Goal: Find contact information: Find contact information

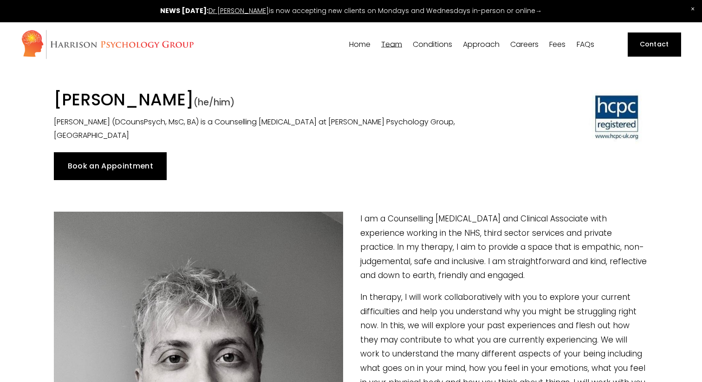
click at [130, 179] on link "Book an Appointment" at bounding box center [110, 166] width 113 height 28
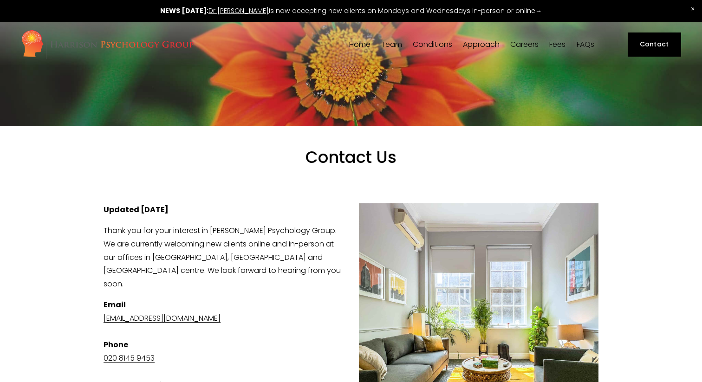
click at [586, 43] on link "FAQs" at bounding box center [586, 44] width 18 height 9
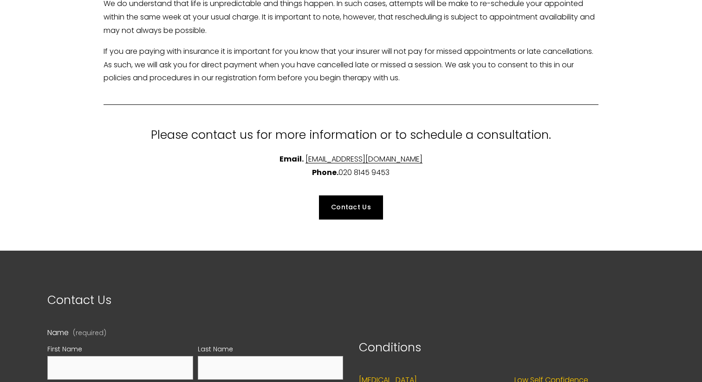
scroll to position [2374, 0]
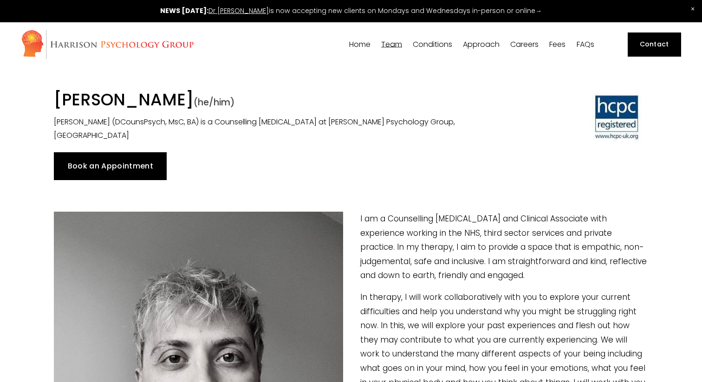
click at [150, 158] on link "Book an Appointment" at bounding box center [110, 166] width 113 height 28
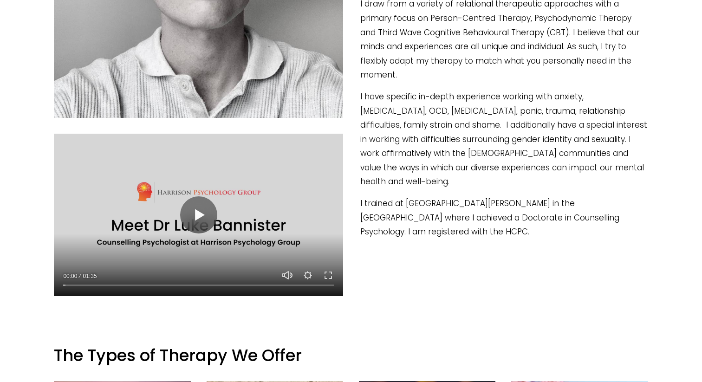
scroll to position [431, 0]
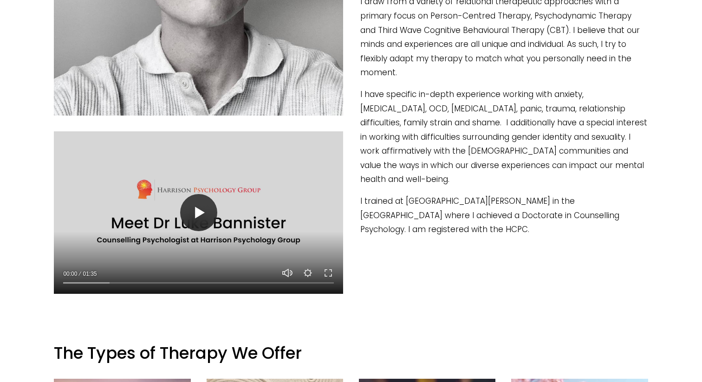
click at [198, 217] on button "Play" at bounding box center [198, 212] width 37 height 37
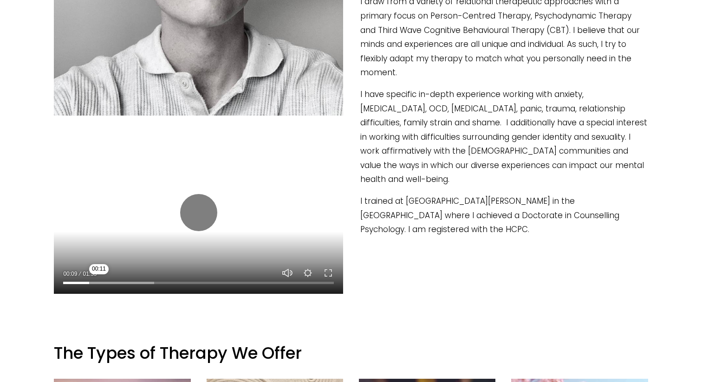
click at [99, 280] on input "Seek" at bounding box center [198, 283] width 271 height 7
click at [122, 280] on input "Seek" at bounding box center [198, 283] width 271 height 7
click at [151, 280] on input "Seek" at bounding box center [198, 283] width 271 height 7
click at [203, 214] on button "Play" at bounding box center [198, 212] width 37 height 37
type input "34.14"
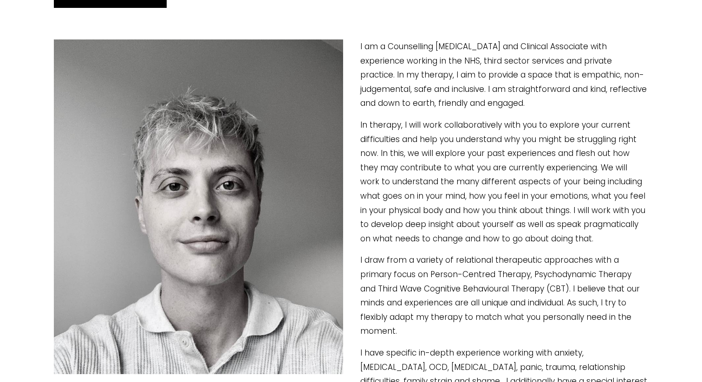
scroll to position [215, 0]
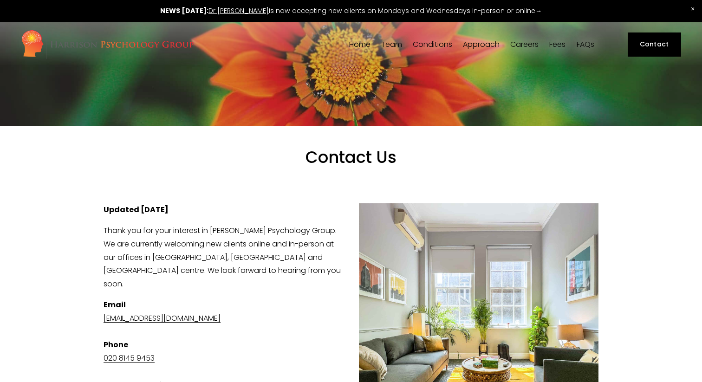
scroll to position [36, 0]
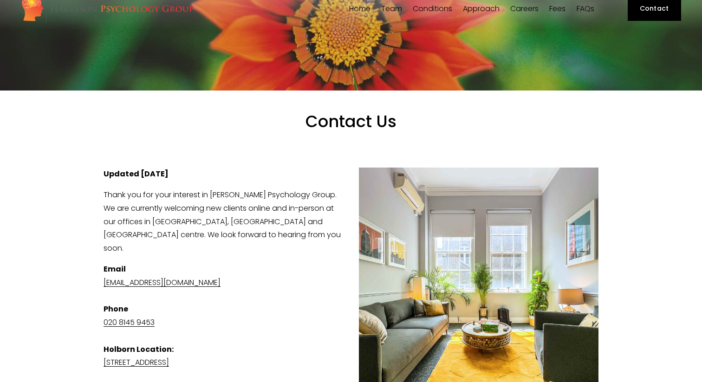
drag, startPoint x: 255, startPoint y: 269, endPoint x: 81, endPoint y: 269, distance: 174.2
copy link "[EMAIL_ADDRESS][DOMAIN_NAME]"
